Goal: Task Accomplishment & Management: Manage account settings

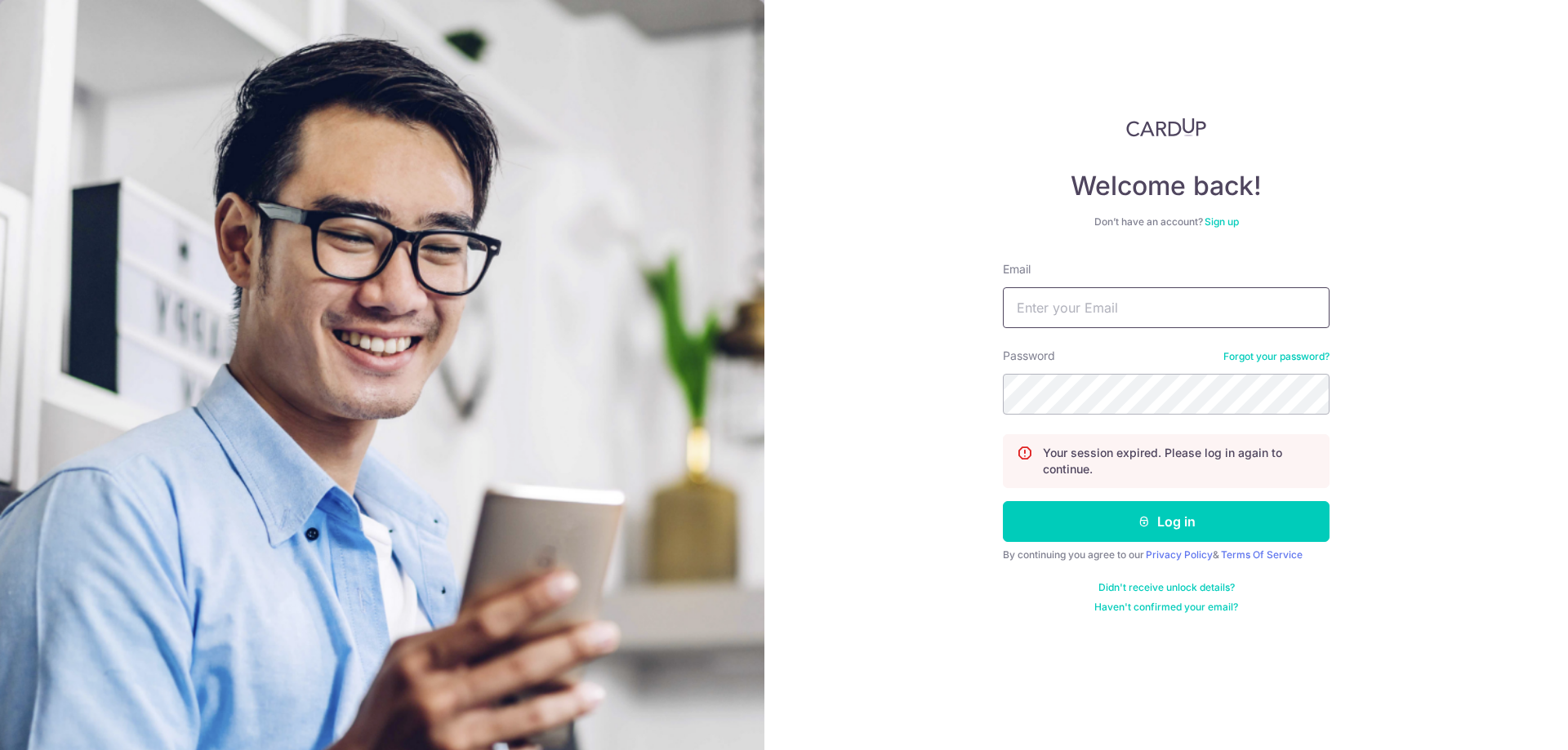
type input "[EMAIL_ADDRESS][DOMAIN_NAME]"
click at [1120, 528] on button "Log in" at bounding box center [1166, 521] width 327 height 41
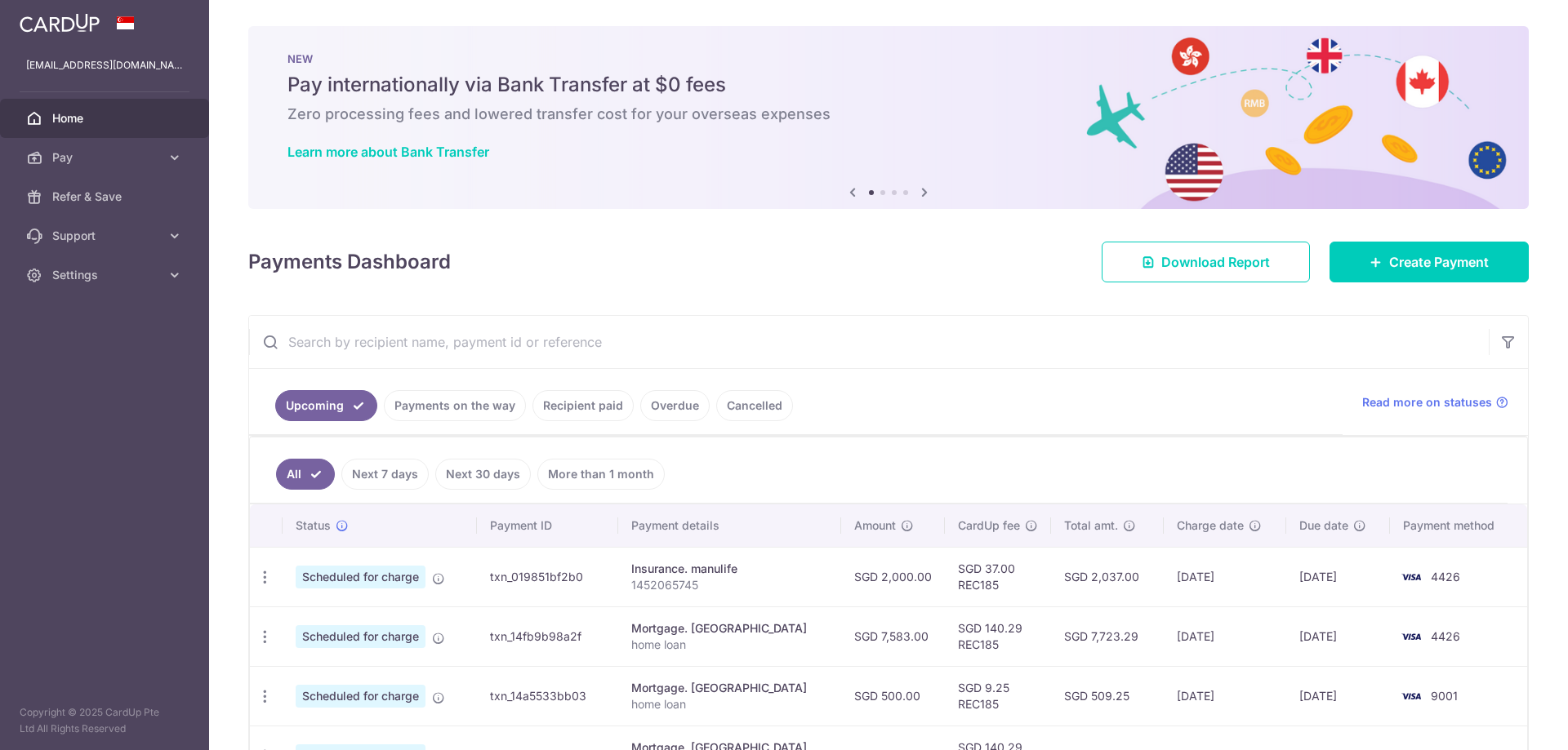
scroll to position [82, 0]
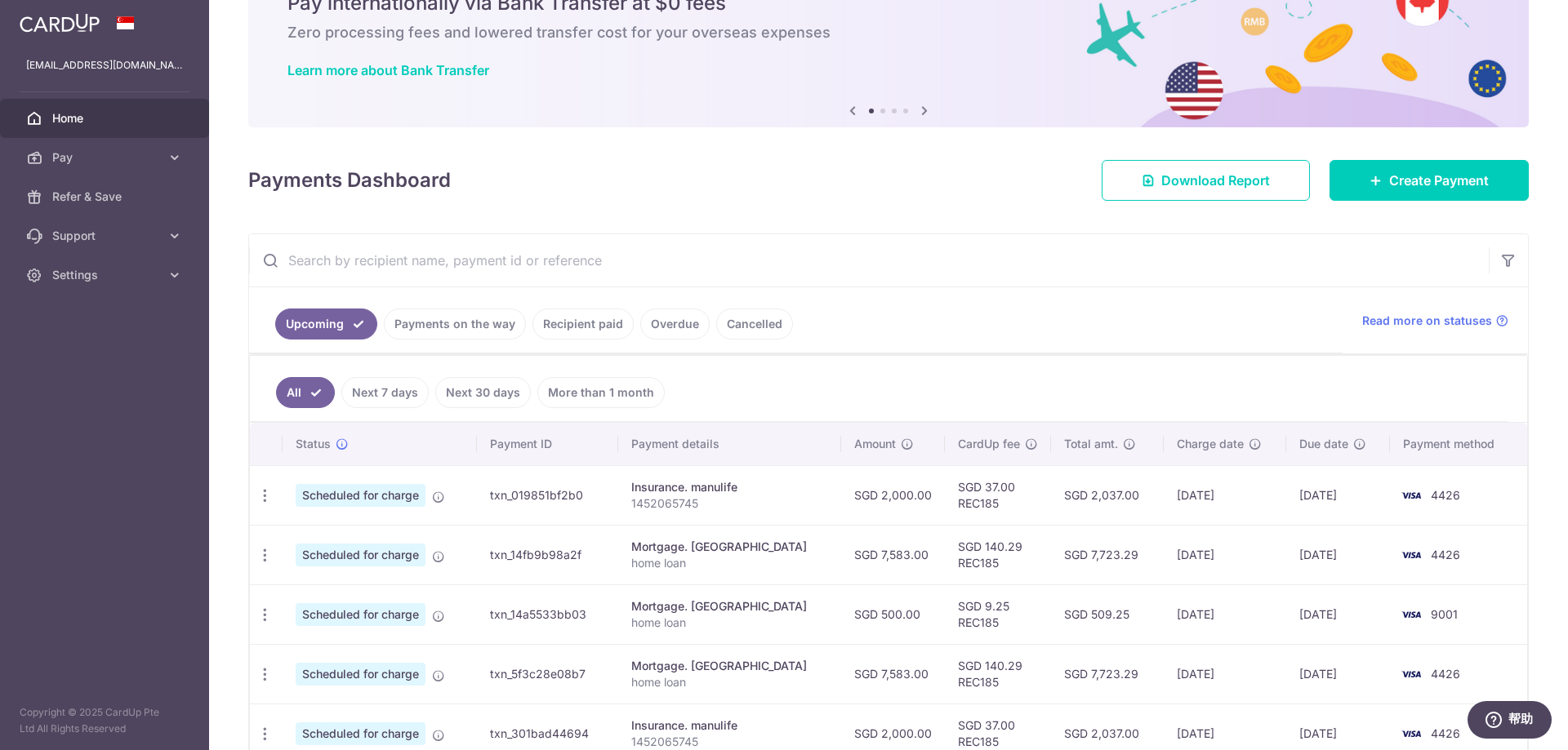
click at [448, 328] on link "Payments on the way" at bounding box center [455, 324] width 142 height 31
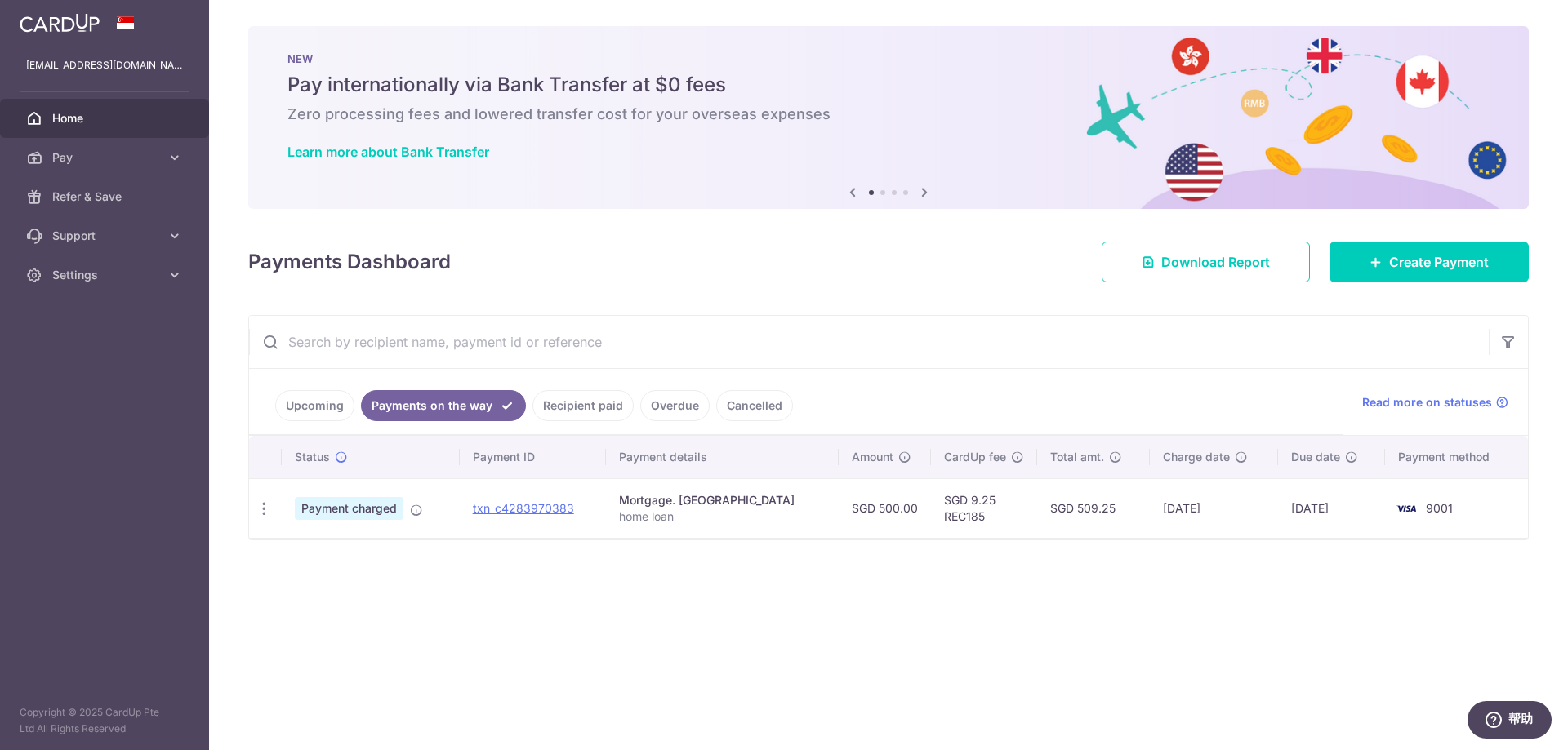
scroll to position [0, 0]
click at [572, 397] on link "Recipient paid" at bounding box center [583, 405] width 102 height 31
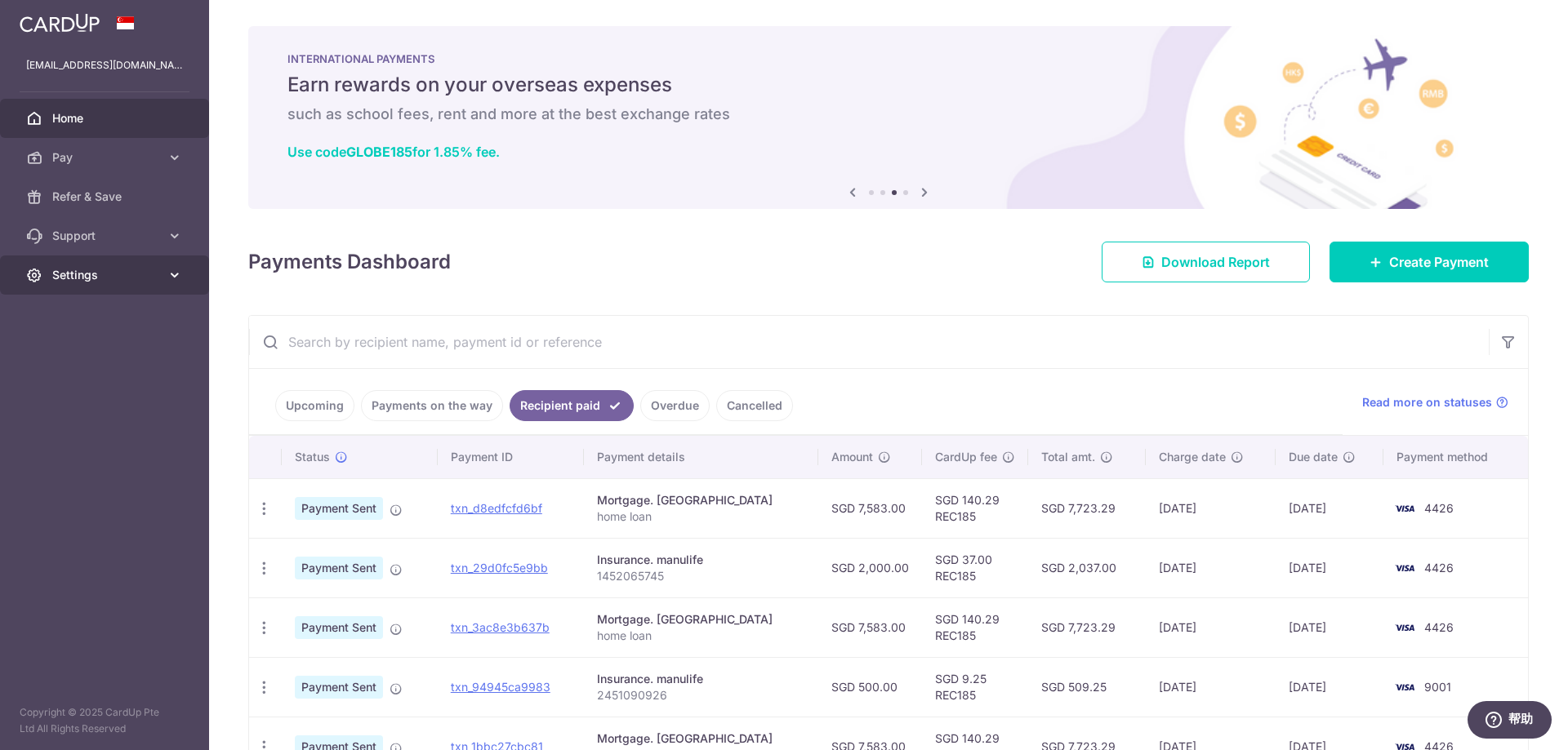
click at [168, 282] on icon at bounding box center [175, 275] width 16 height 16
click at [114, 196] on span "Refer & Save" at bounding box center [106, 197] width 108 height 16
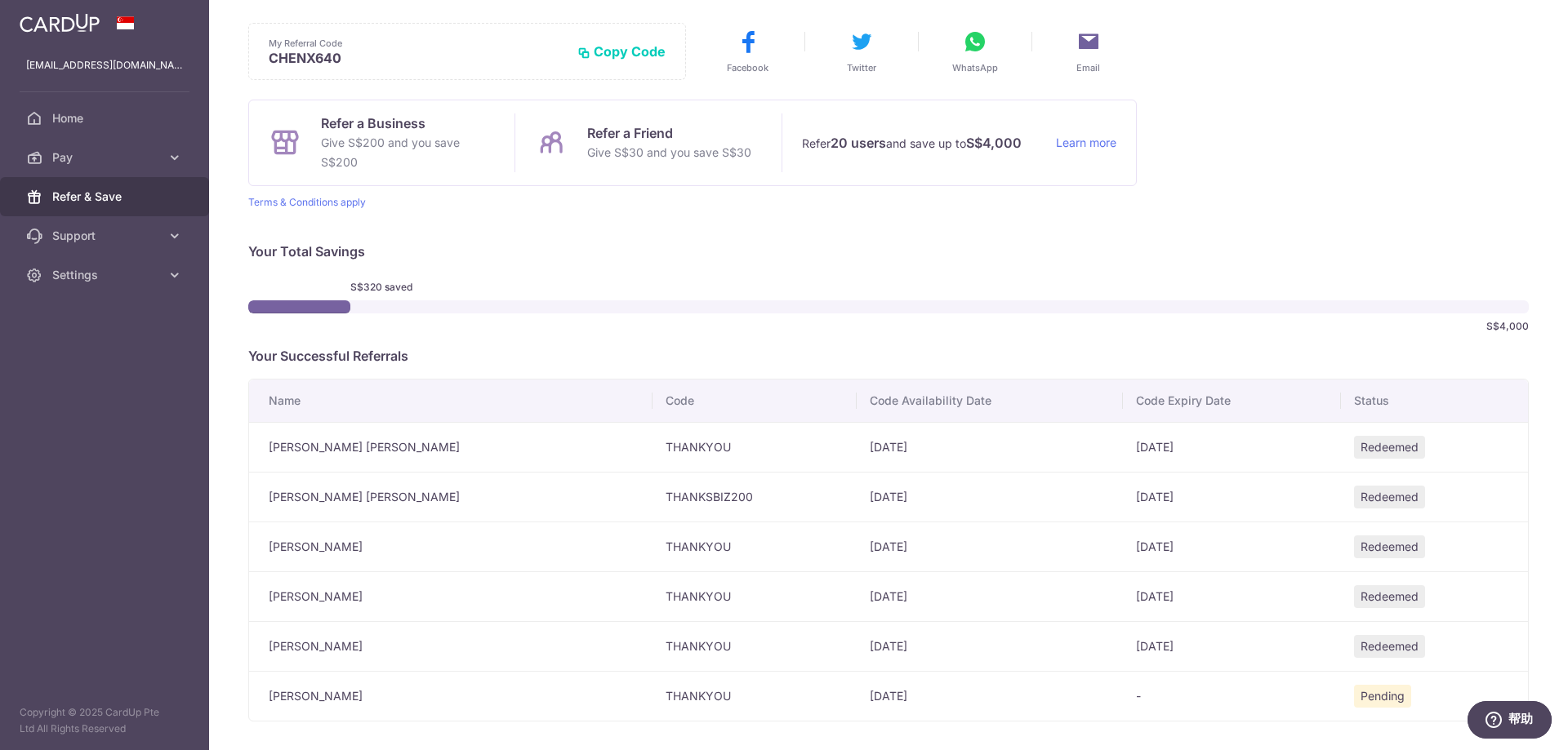
scroll to position [143, 0]
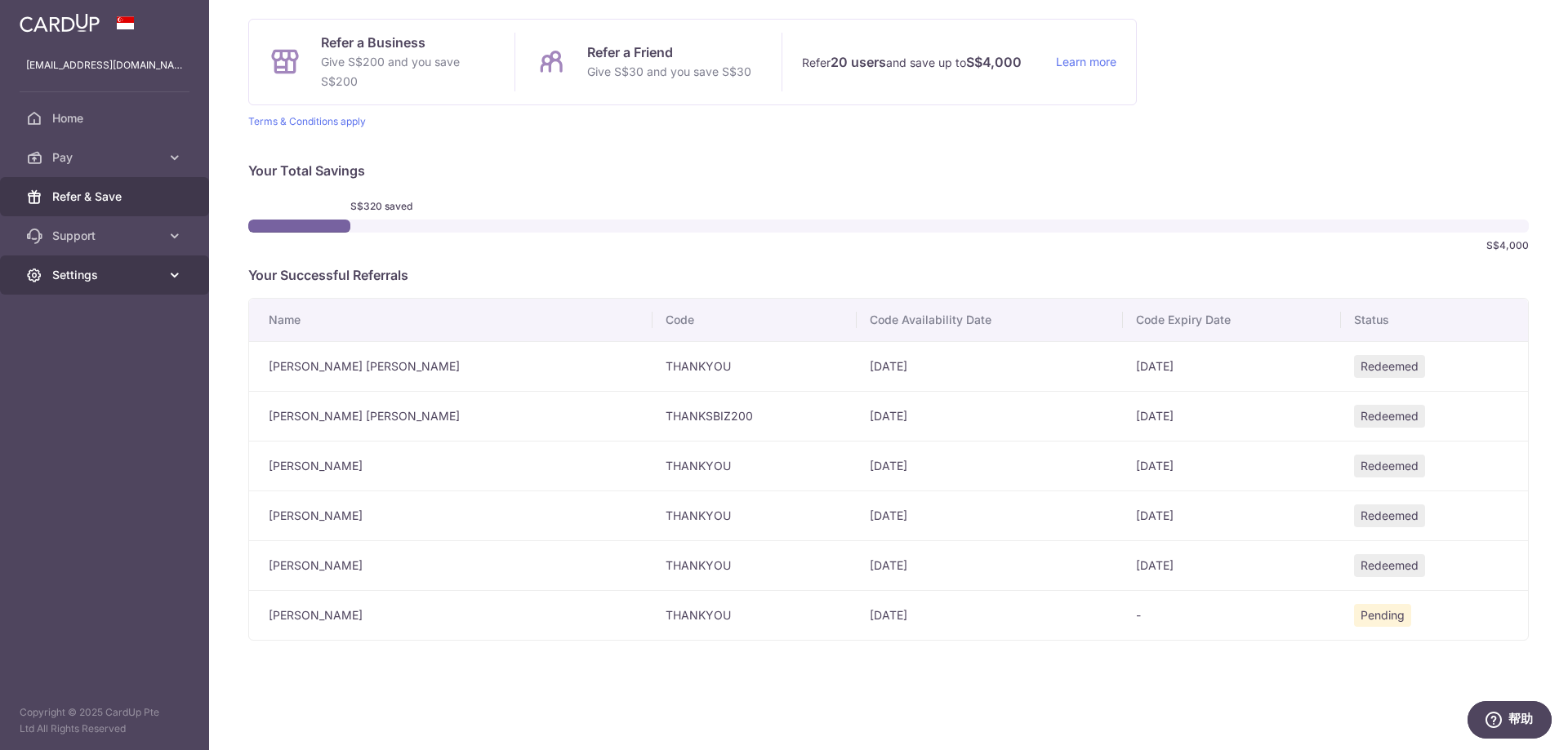
click at [157, 267] on span "Settings" at bounding box center [106, 275] width 108 height 16
click at [112, 356] on span "Logout" at bounding box center [106, 354] width 108 height 16
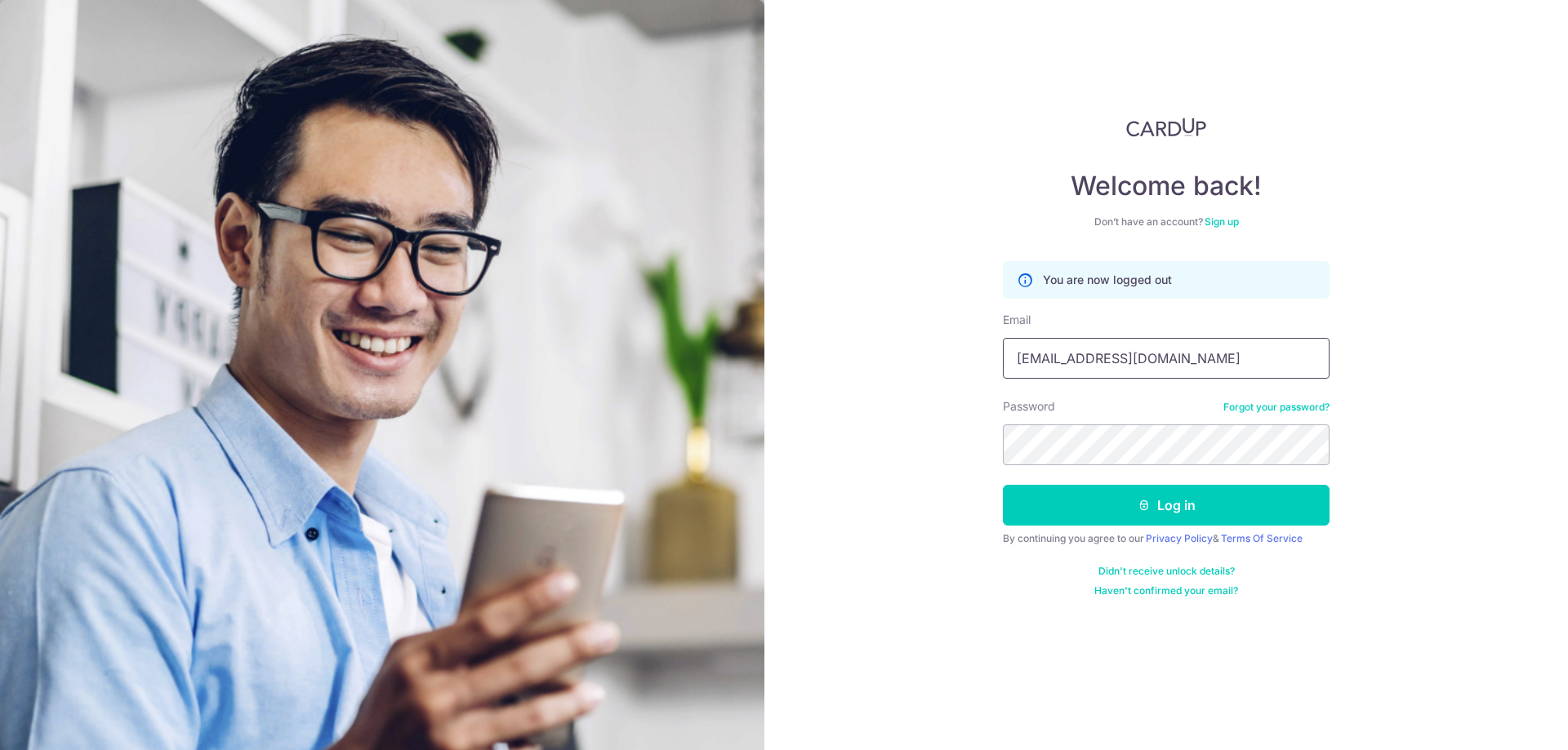
click at [1156, 361] on input "xuc116@gmail.com" at bounding box center [1166, 358] width 327 height 41
type input "[EMAIL_ADDRESS][DOMAIN_NAME]"
click at [1136, 503] on button "Log in" at bounding box center [1166, 505] width 327 height 41
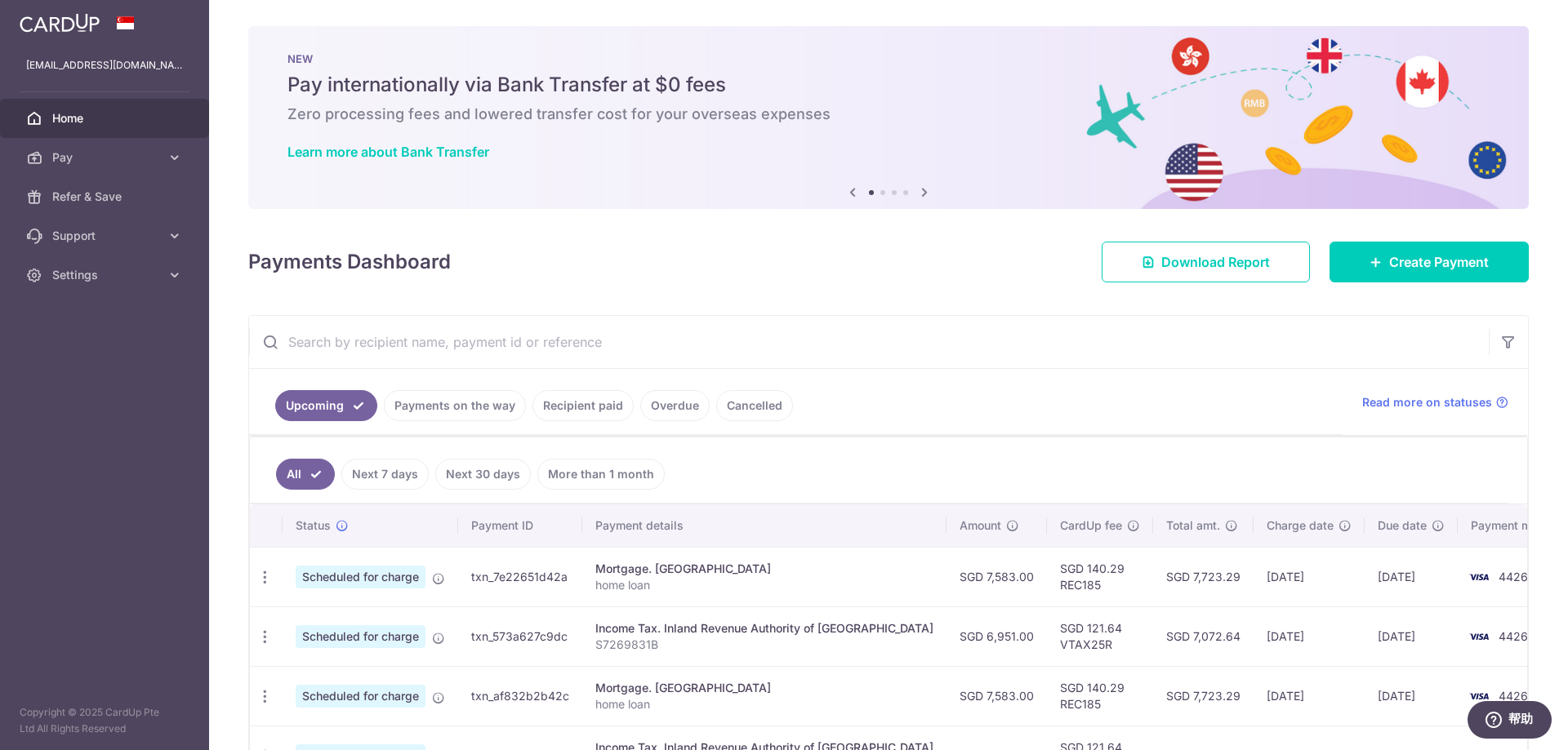
scroll to position [43, 0]
